Goal: Task Accomplishment & Management: Use online tool/utility

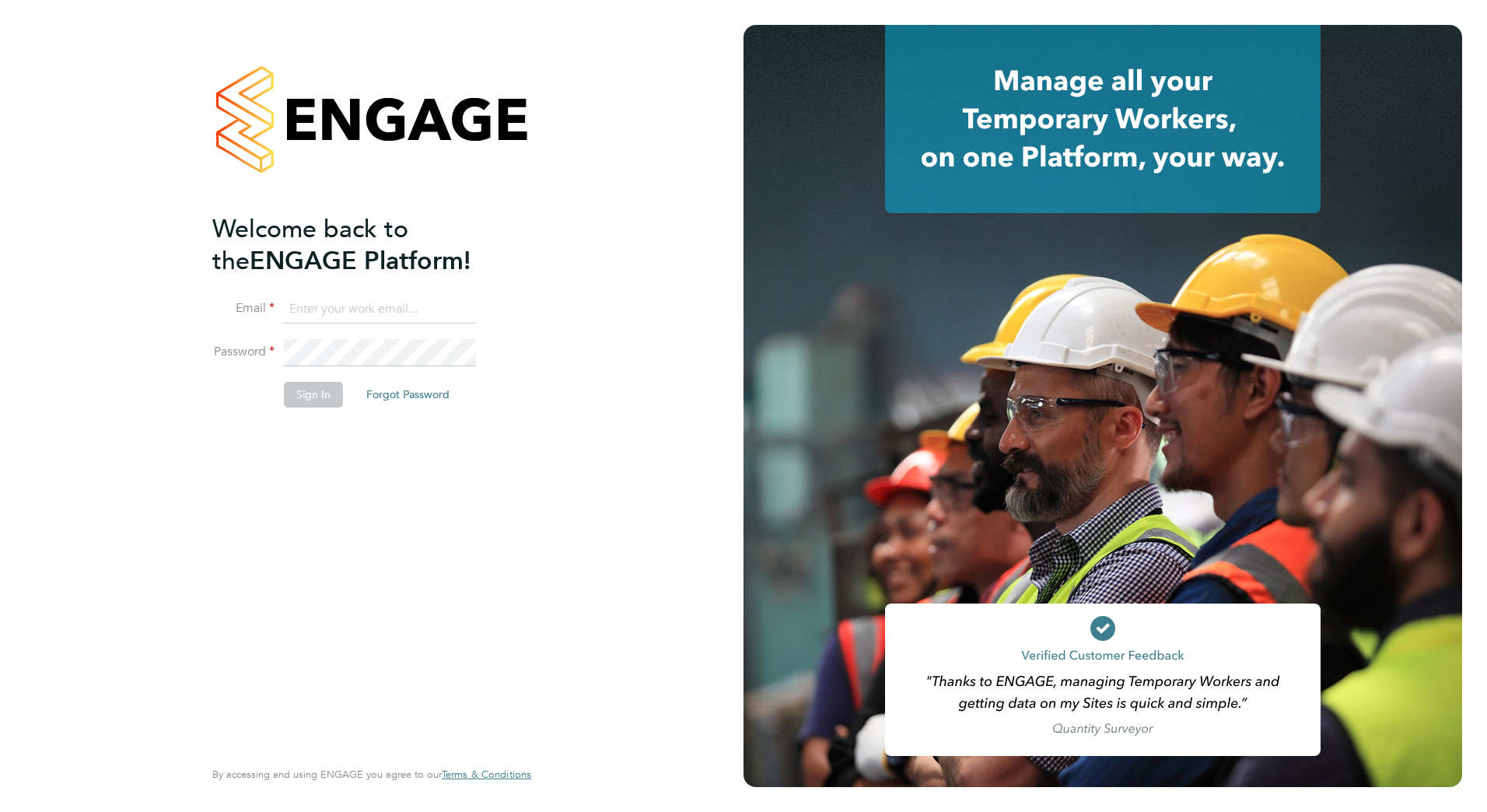
type input "[PERSON_NAME][EMAIL_ADDRESS][PERSON_NAME][DOMAIN_NAME]"
click at [313, 401] on button "Sign In" at bounding box center [313, 394] width 59 height 25
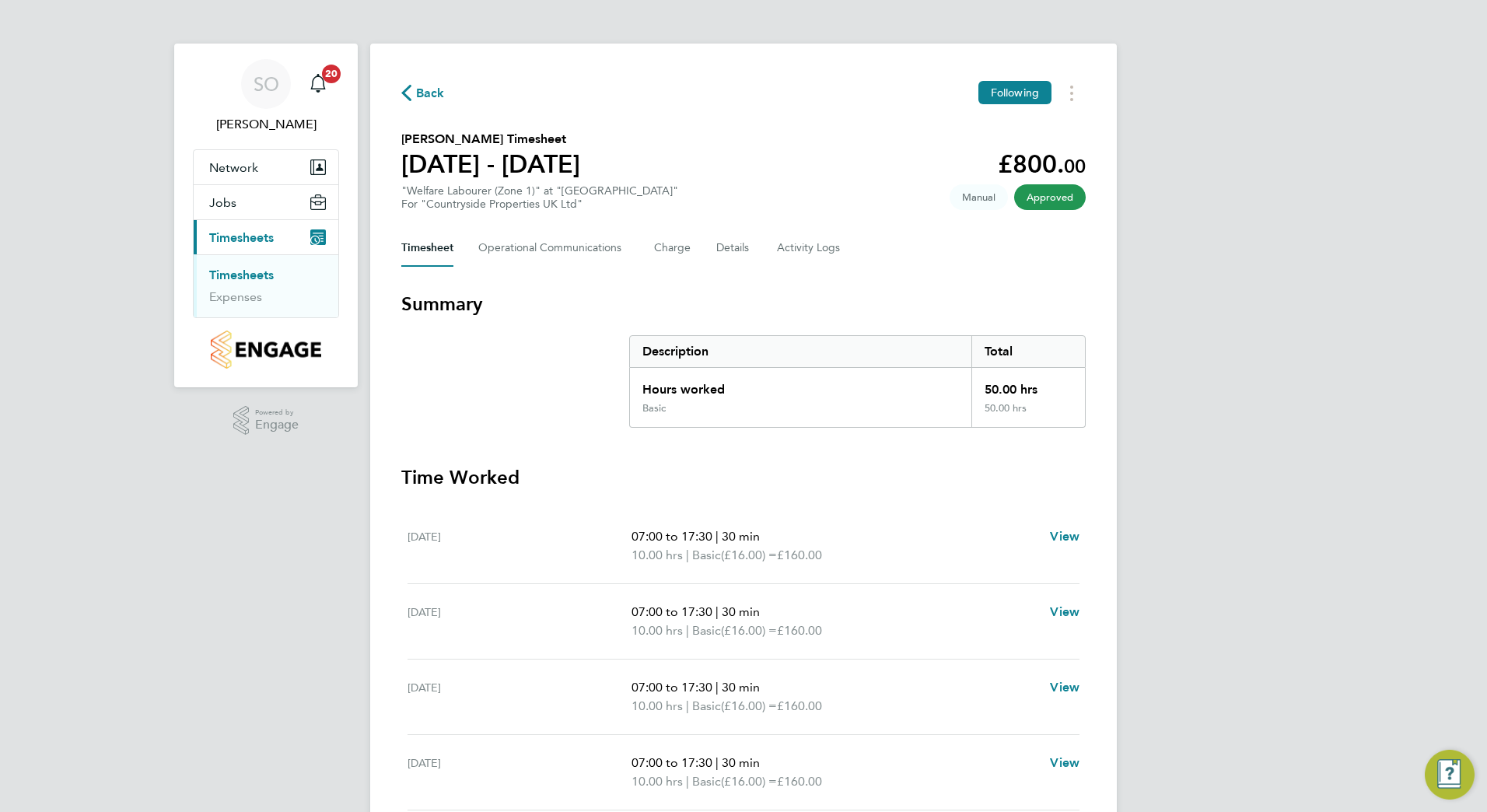
click at [427, 96] on span "Back" at bounding box center [430, 93] width 29 height 19
